Goal: Book appointment/travel/reservation

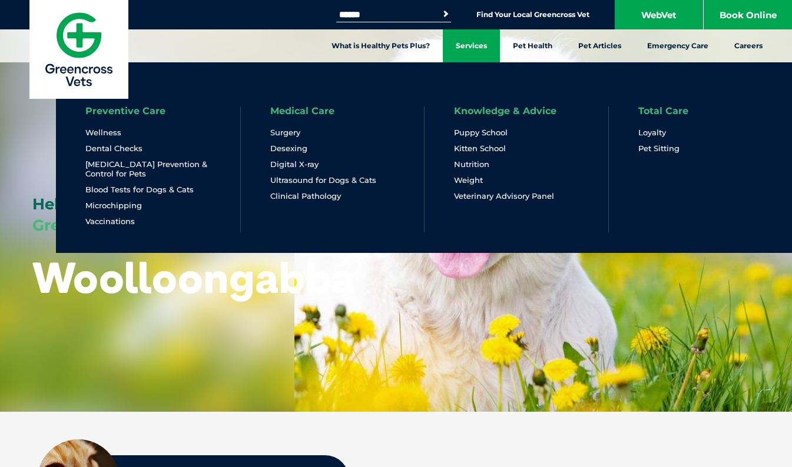
click at [475, 50] on link "Services" at bounding box center [471, 45] width 57 height 33
click at [295, 153] on link "Desexing" at bounding box center [288, 149] width 37 height 10
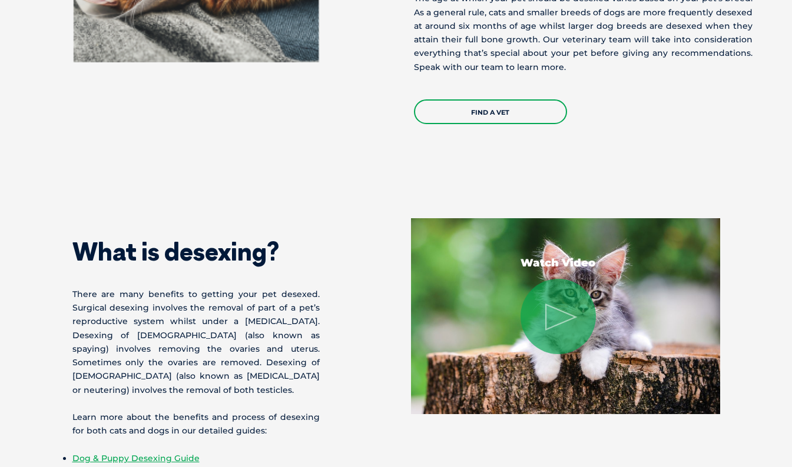
scroll to position [718, 0]
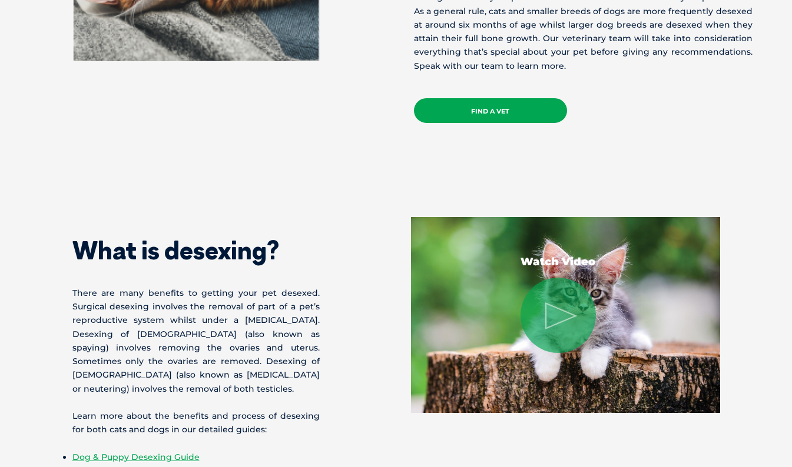
click at [480, 110] on link "Find a Vet" at bounding box center [490, 110] width 153 height 25
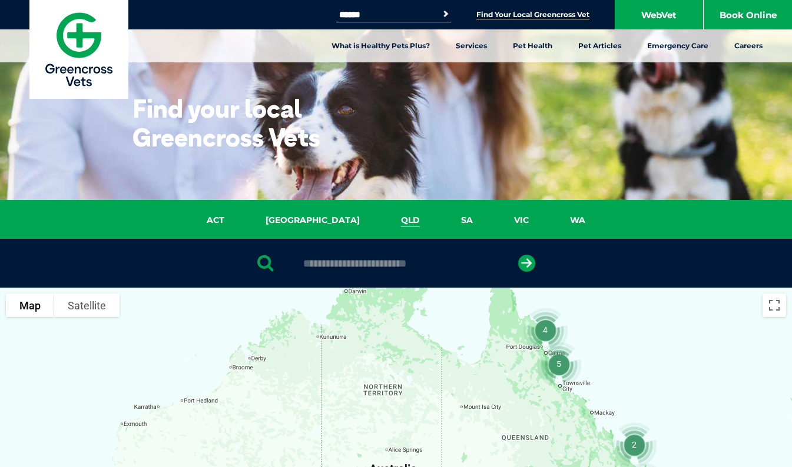
drag, startPoint x: 0, startPoint y: 0, endPoint x: 382, endPoint y: 215, distance: 438.7
click at [382, 215] on link "QLD" at bounding box center [410, 221] width 60 height 14
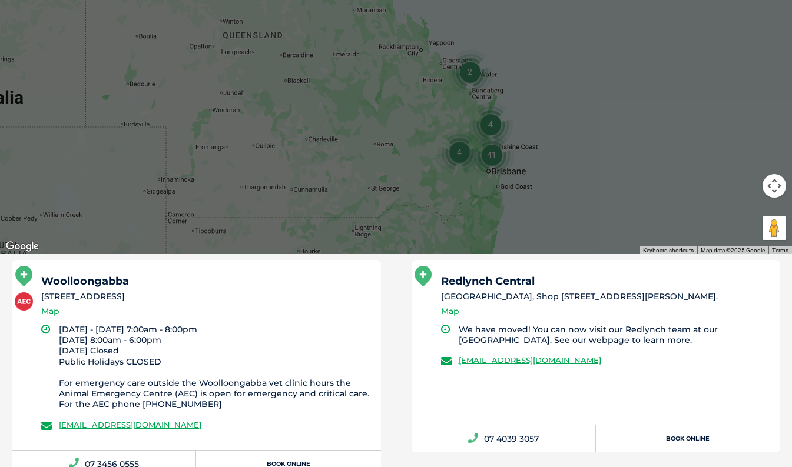
scroll to position [492, 0]
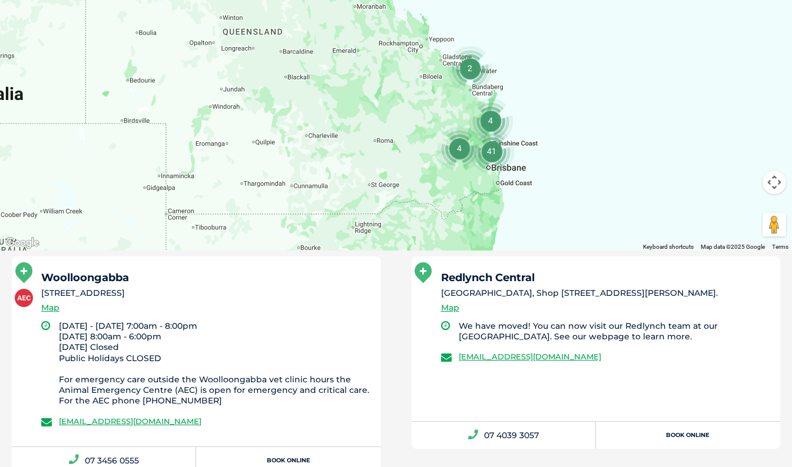
click at [32, 277] on icon at bounding box center [23, 273] width 17 height 21
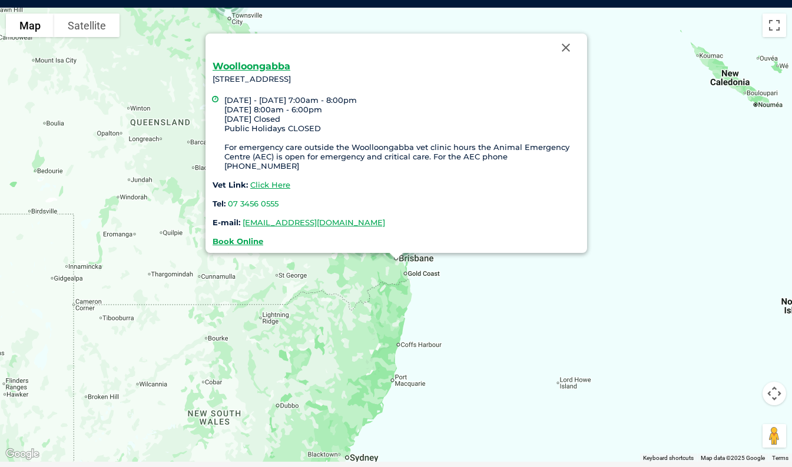
scroll to position [270, 0]
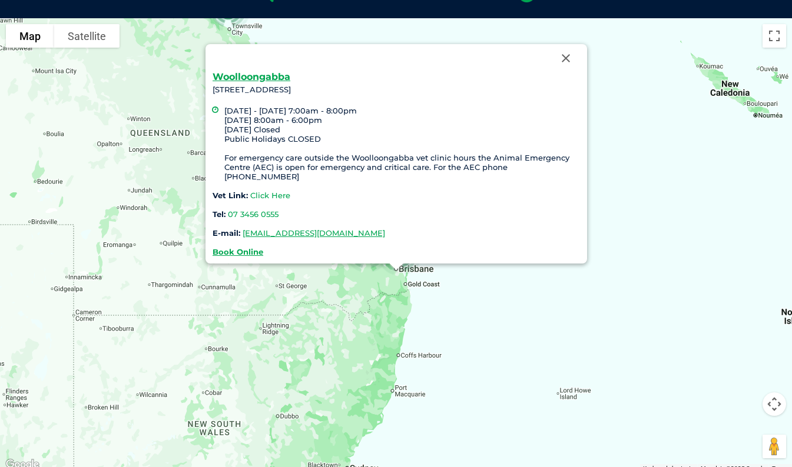
click at [267, 194] on link "Click Here" at bounding box center [270, 195] width 40 height 9
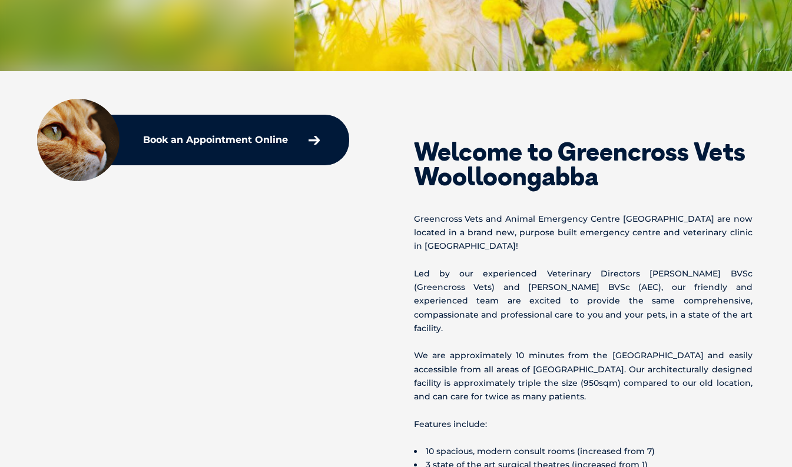
scroll to position [341, 0]
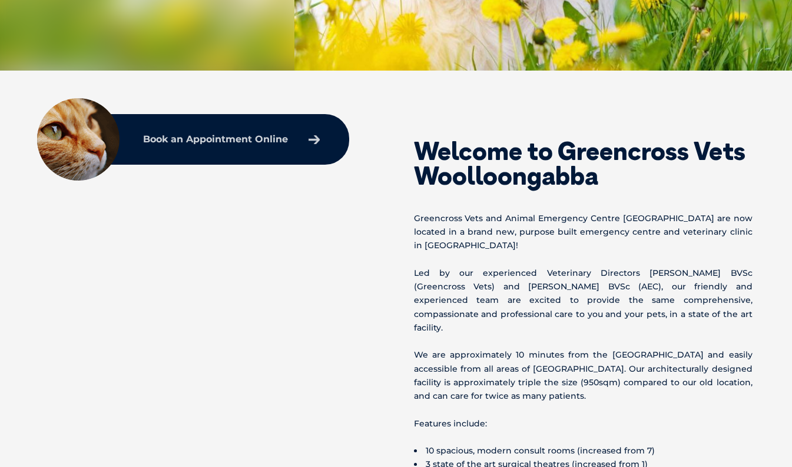
click at [213, 135] on p "Book an Appointment Online" at bounding box center [215, 139] width 145 height 9
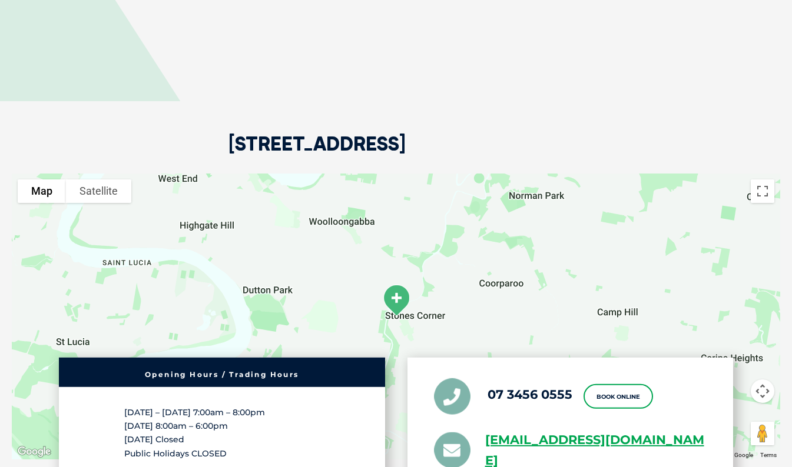
scroll to position [2728, 0]
